Goal: Submit feedback/report problem

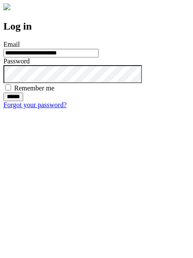
click at [23, 101] on input "******" at bounding box center [13, 96] width 20 height 9
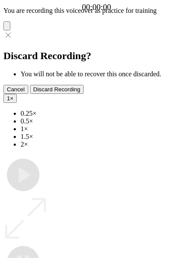
type input "**********"
